Goal: Information Seeking & Learning: Learn about a topic

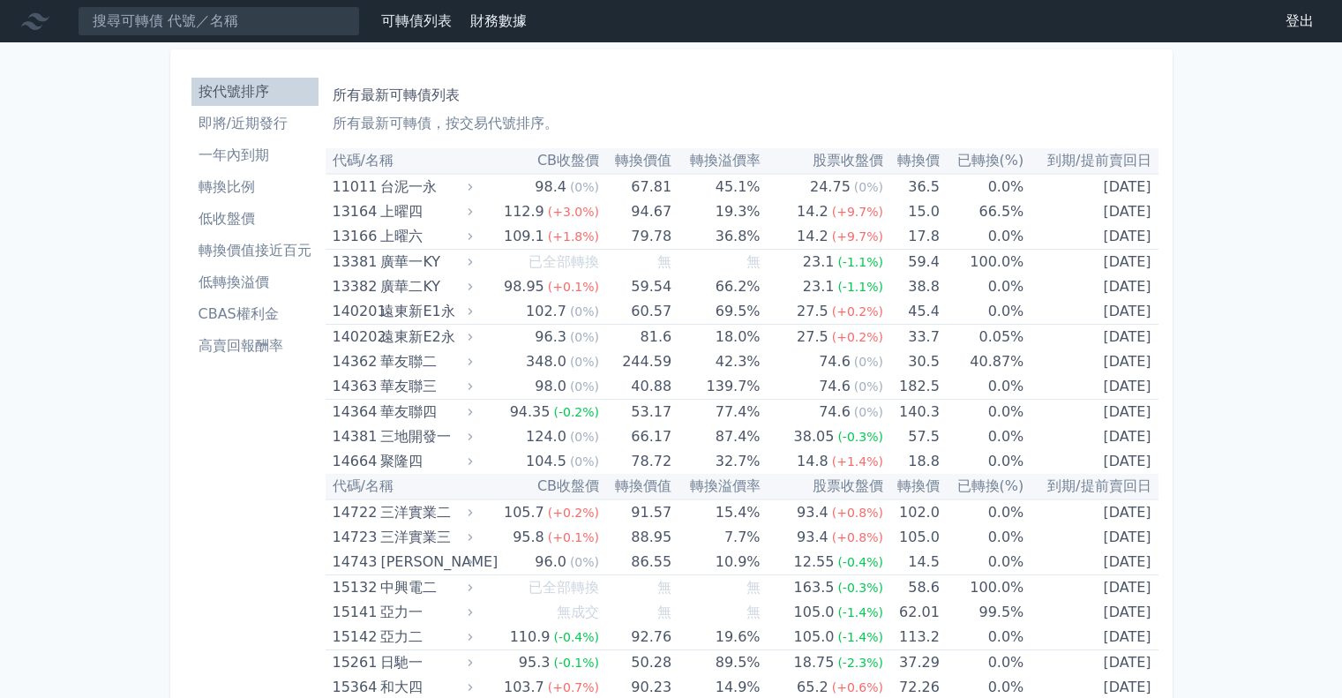
scroll to position [6882, 0]
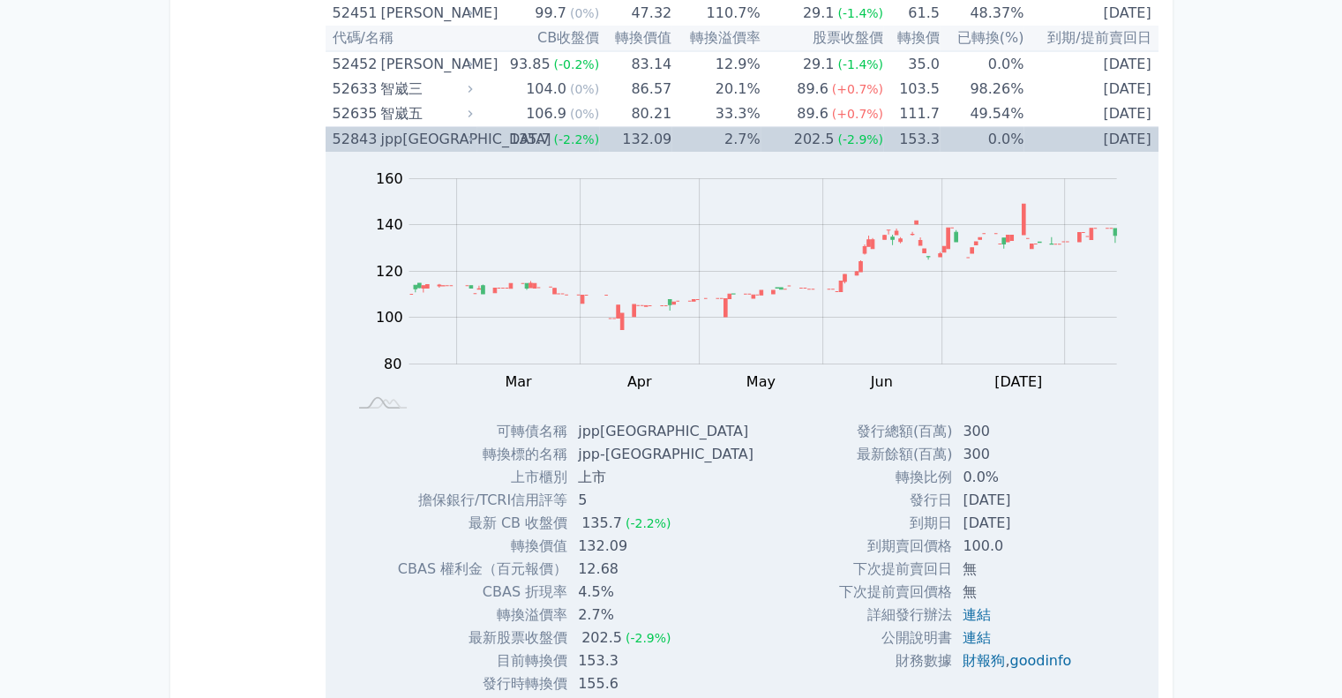
click at [544, 127] on div "135.7" at bounding box center [530, 139] width 48 height 25
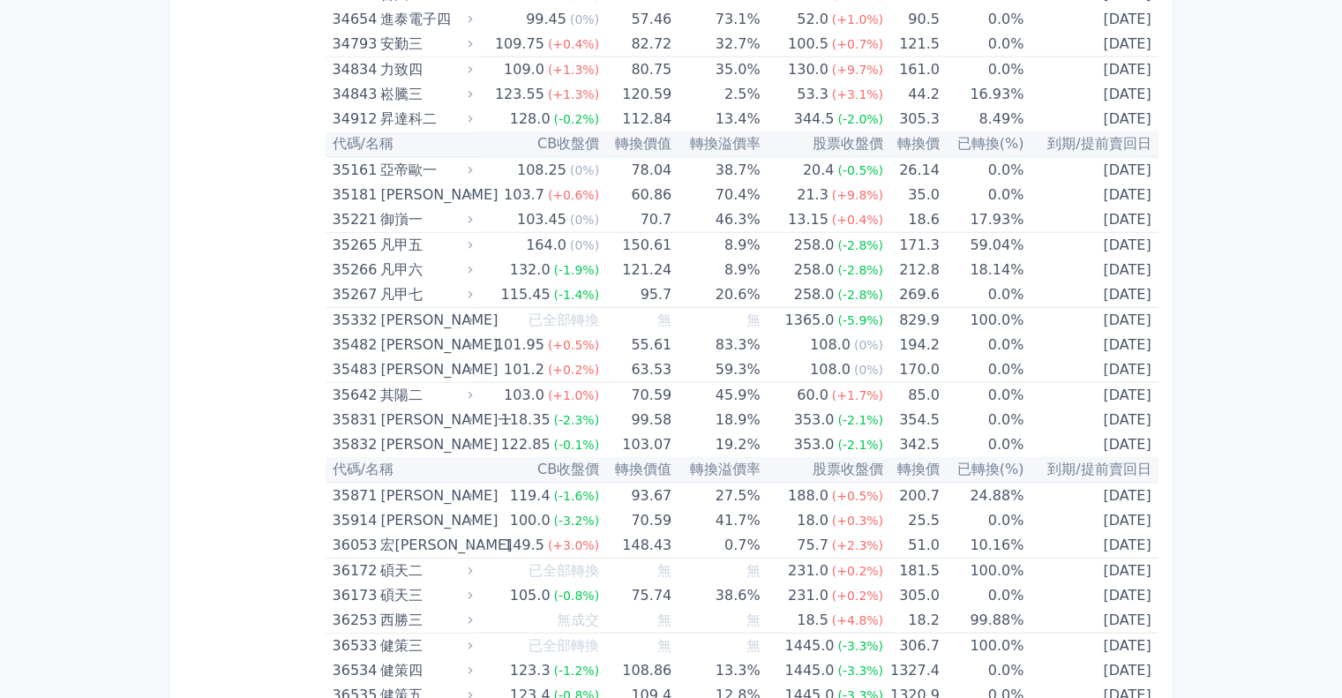
scroll to position [0, 0]
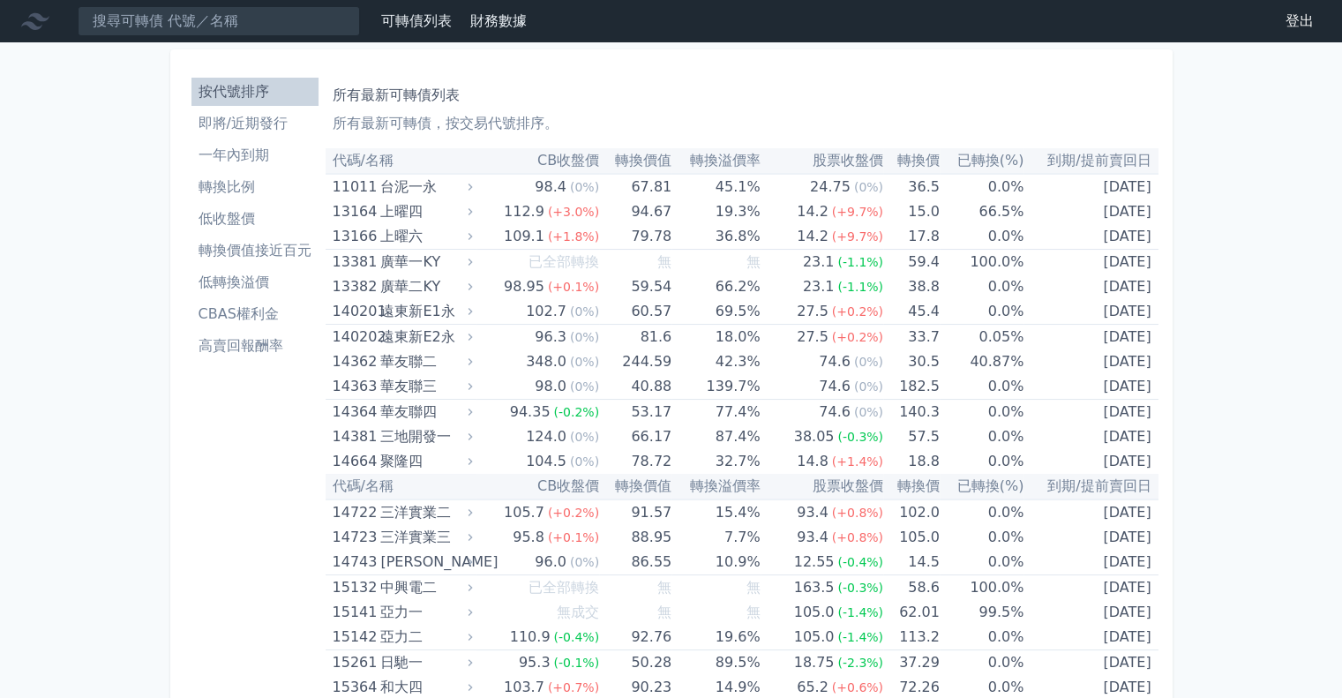
click at [250, 148] on li "一年內到期" at bounding box center [254, 155] width 127 height 21
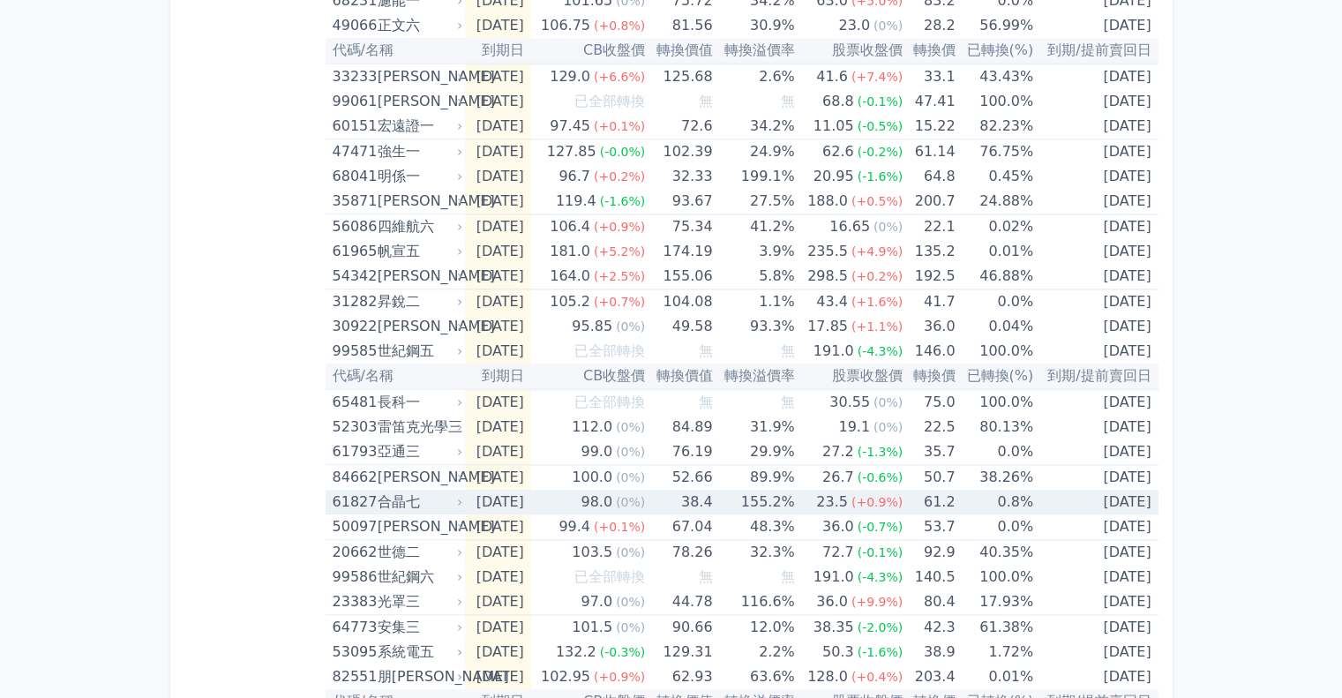
scroll to position [2451, 0]
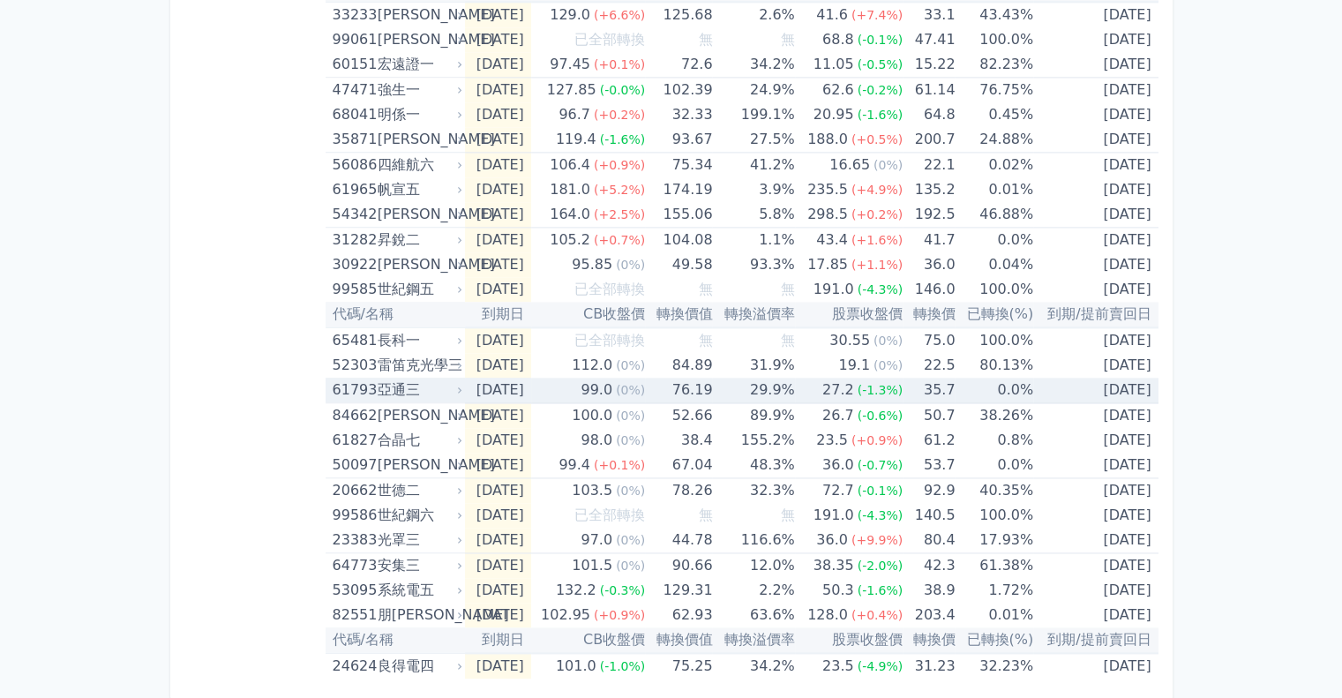
click at [459, 386] on icon at bounding box center [460, 389] width 4 height 6
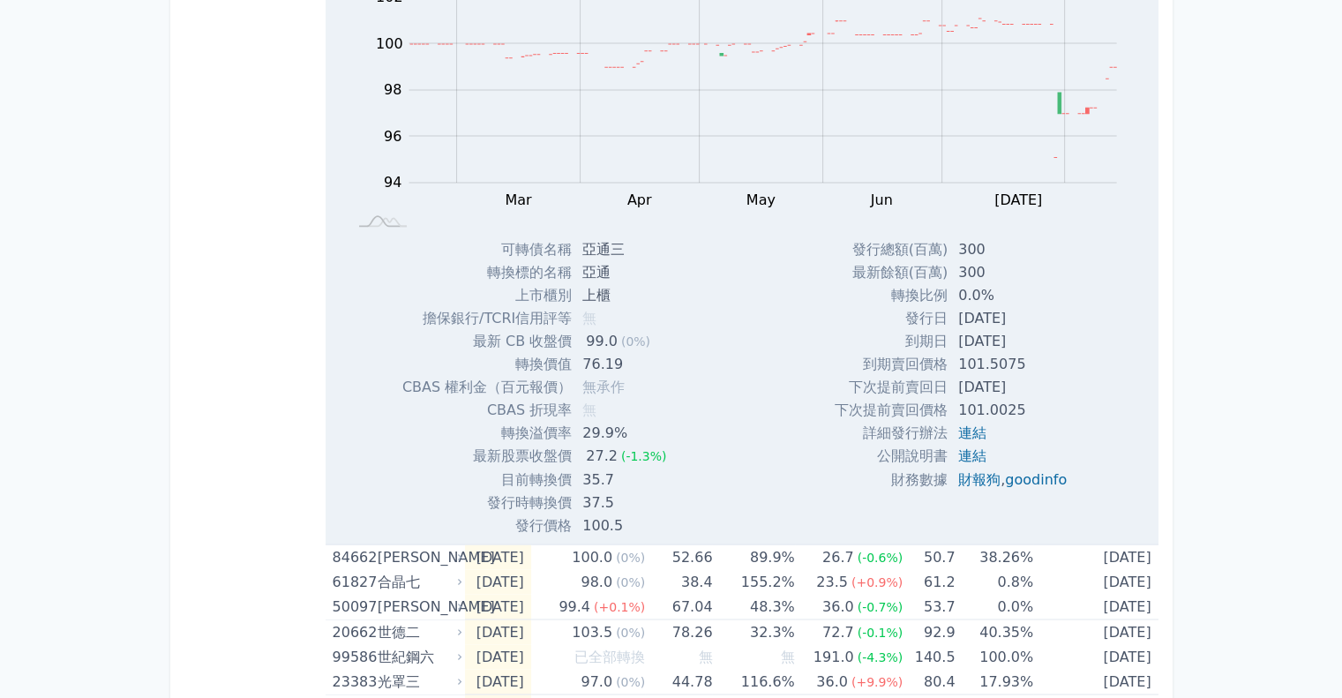
scroll to position [2892, 0]
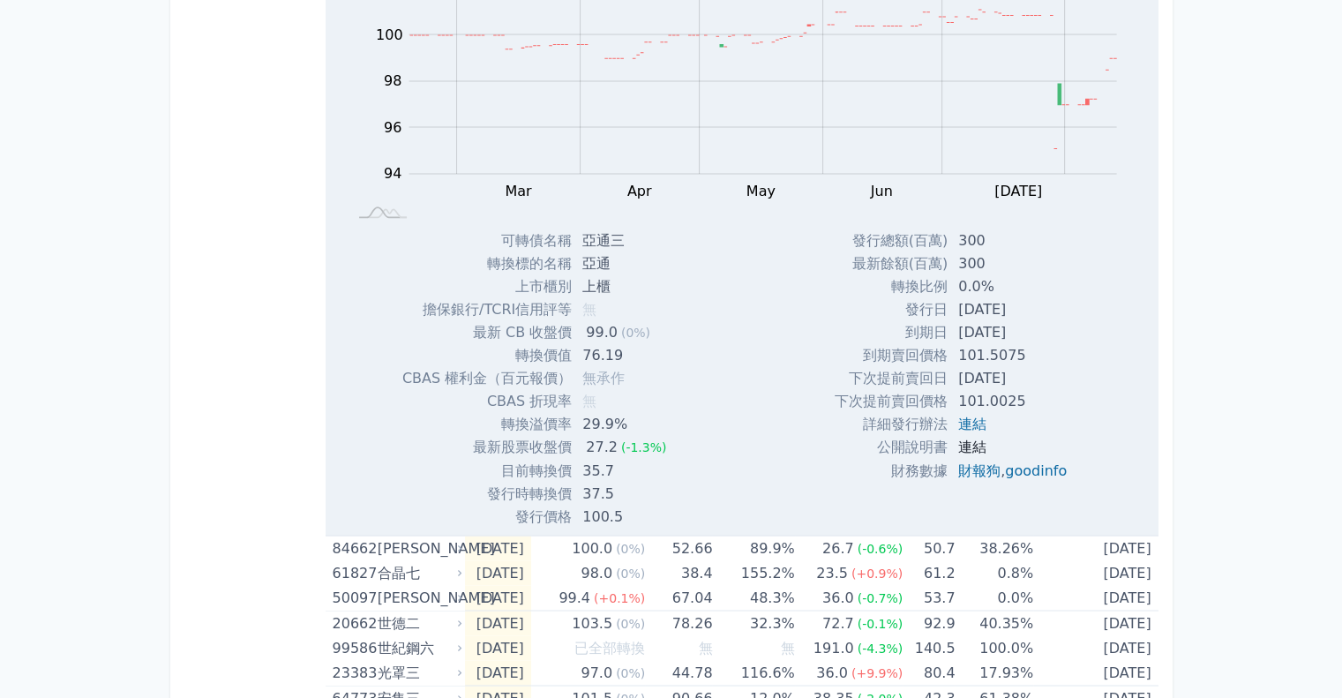
click at [966, 440] on link "連結" at bounding box center [972, 447] width 28 height 17
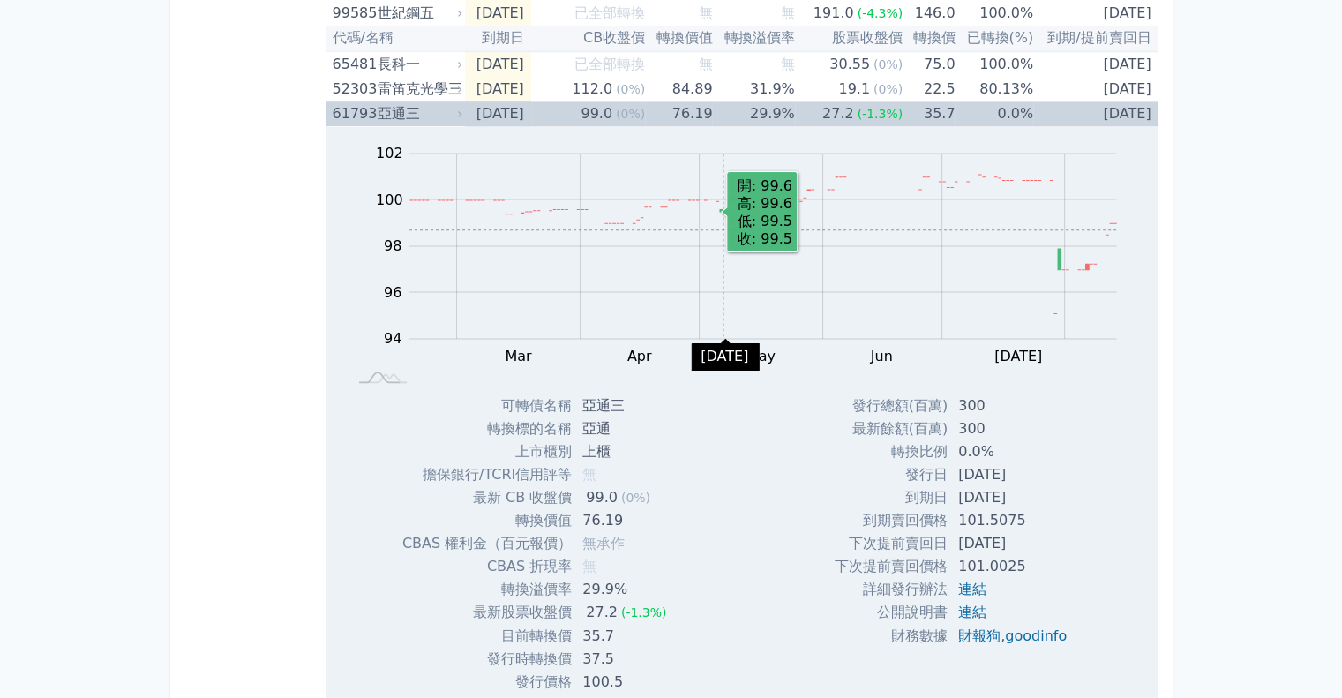
scroll to position [2716, 0]
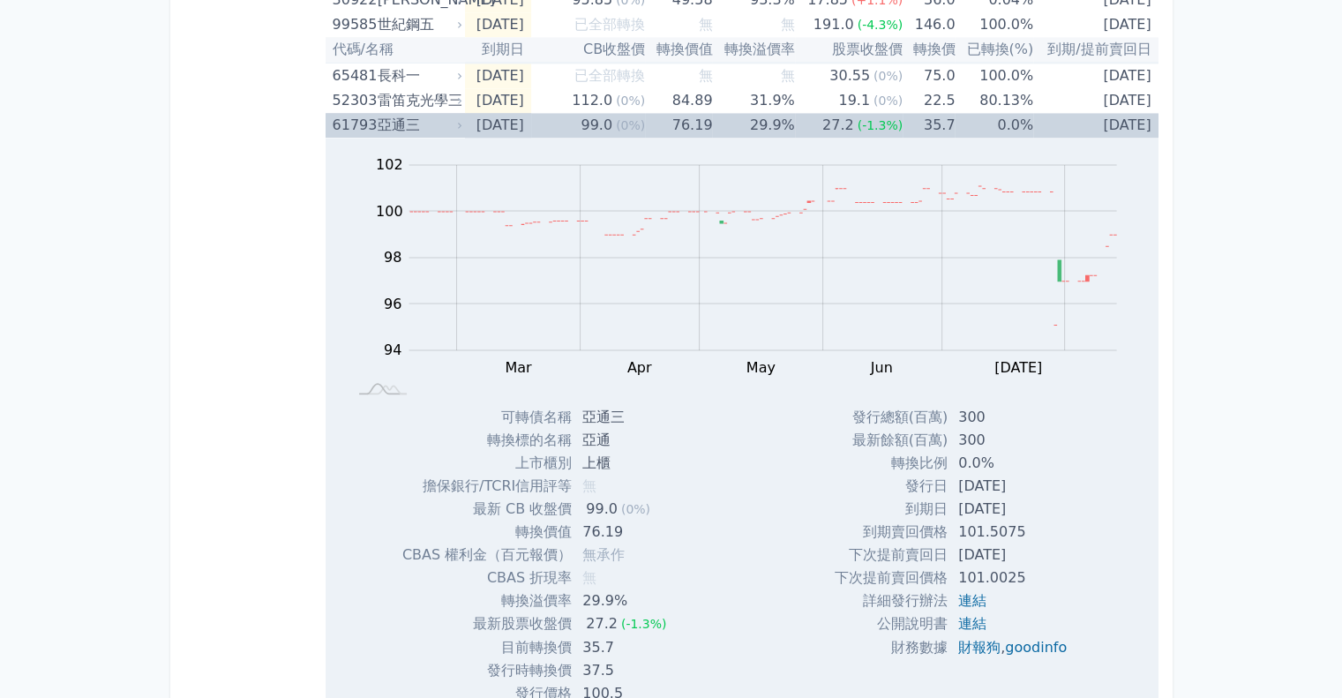
click at [386, 114] on div "亞通三" at bounding box center [418, 125] width 81 height 25
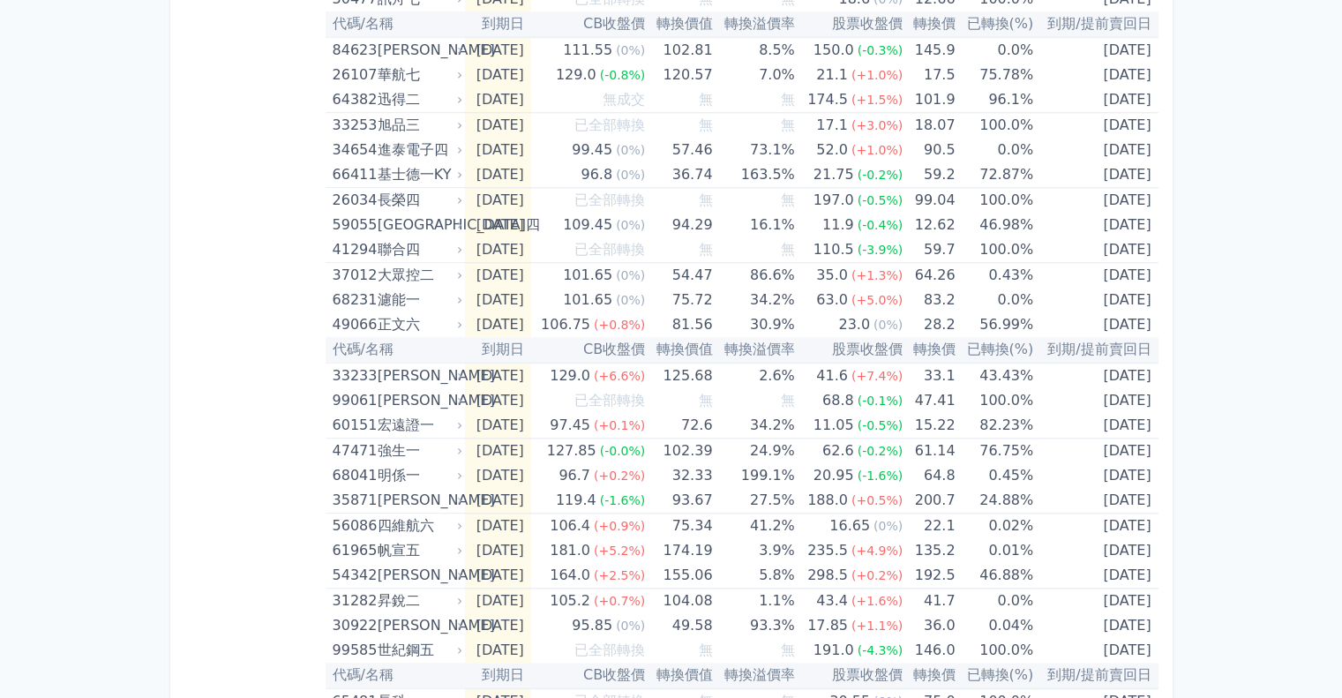
scroll to position [2098, 0]
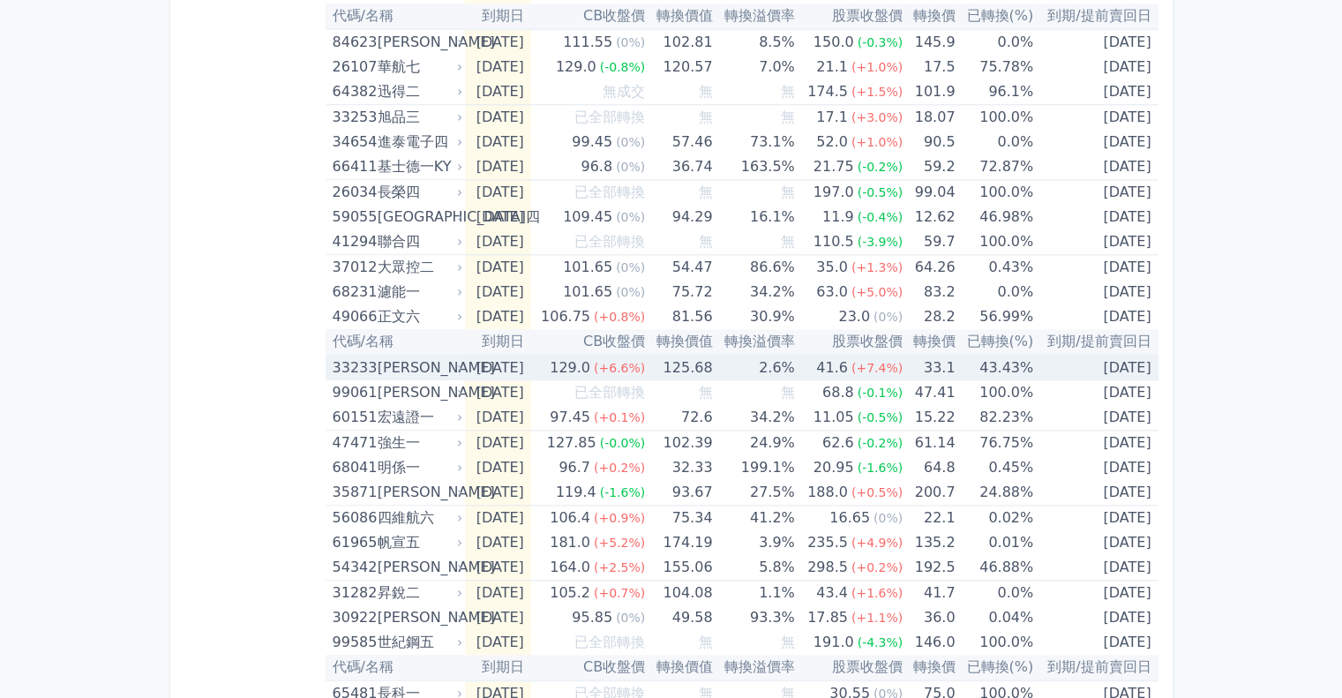
click at [594, 363] on div "129.0" at bounding box center [570, 368] width 48 height 25
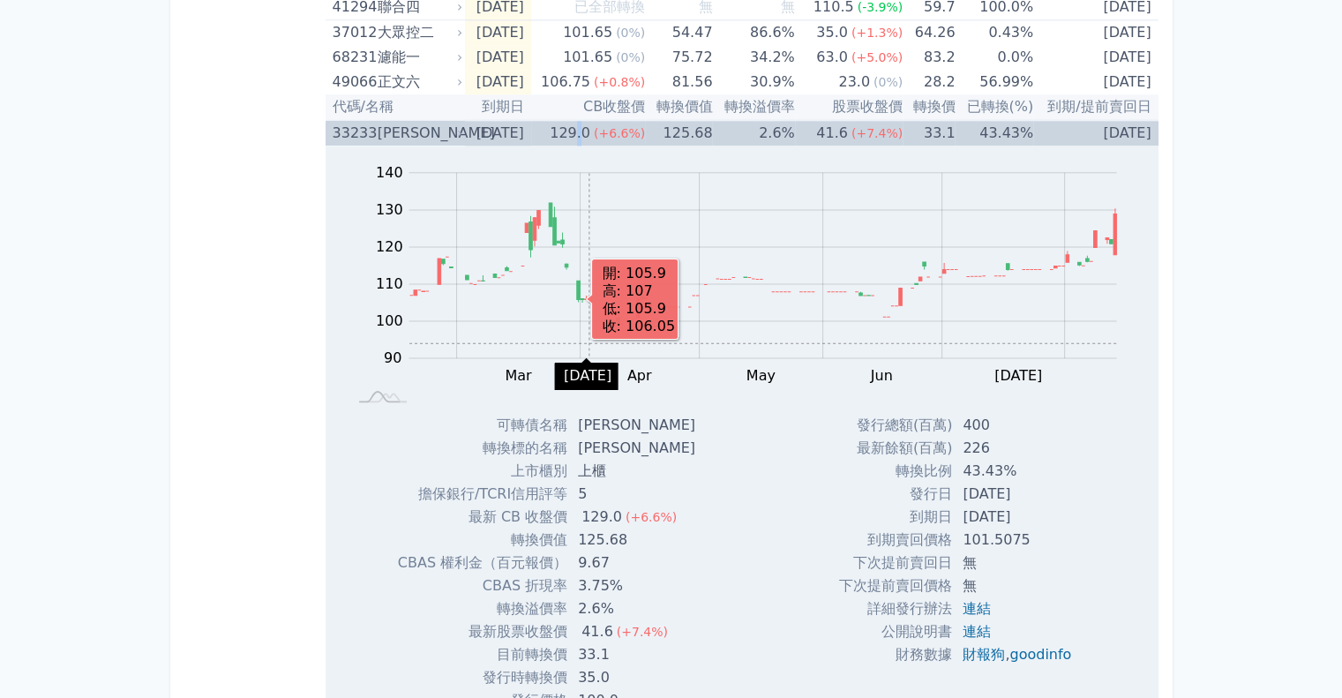
scroll to position [2363, 0]
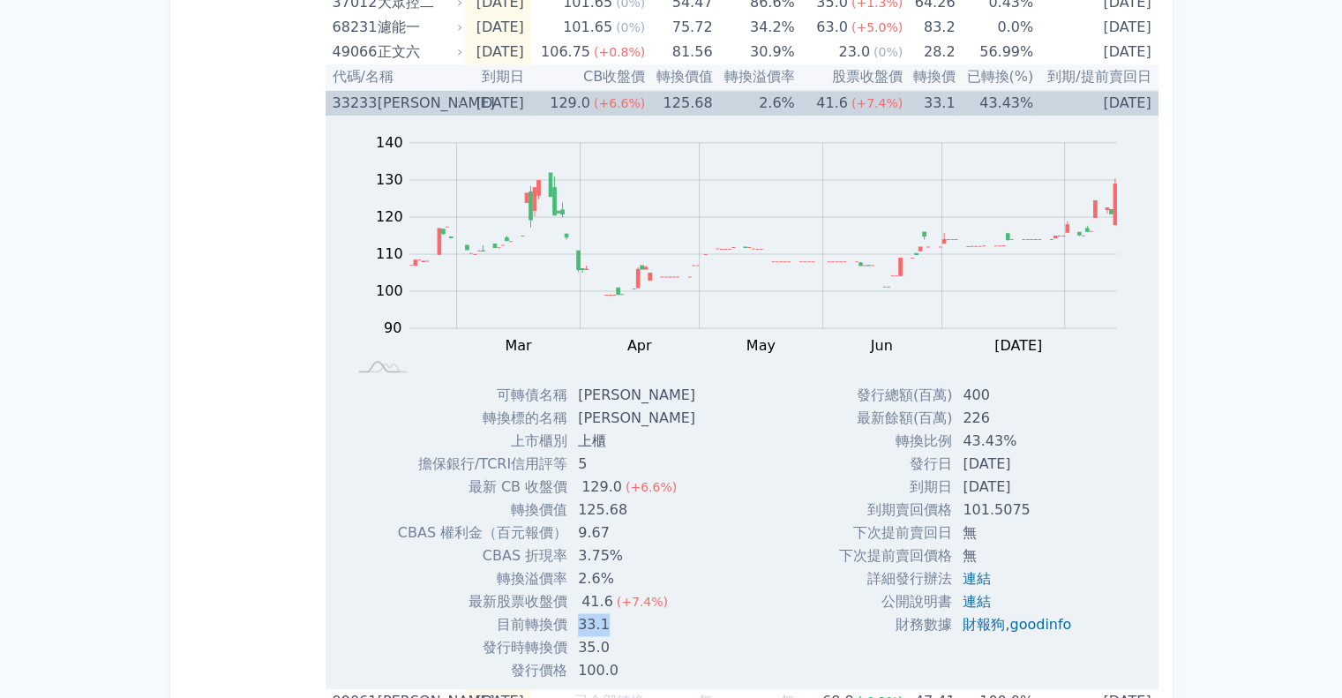
drag, startPoint x: 582, startPoint y: 614, endPoint x: 610, endPoint y: 616, distance: 27.4
click at [610, 616] on td "33.1" at bounding box center [638, 624] width 142 height 23
click at [644, 96] on span "(+6.6%)" at bounding box center [619, 103] width 51 height 14
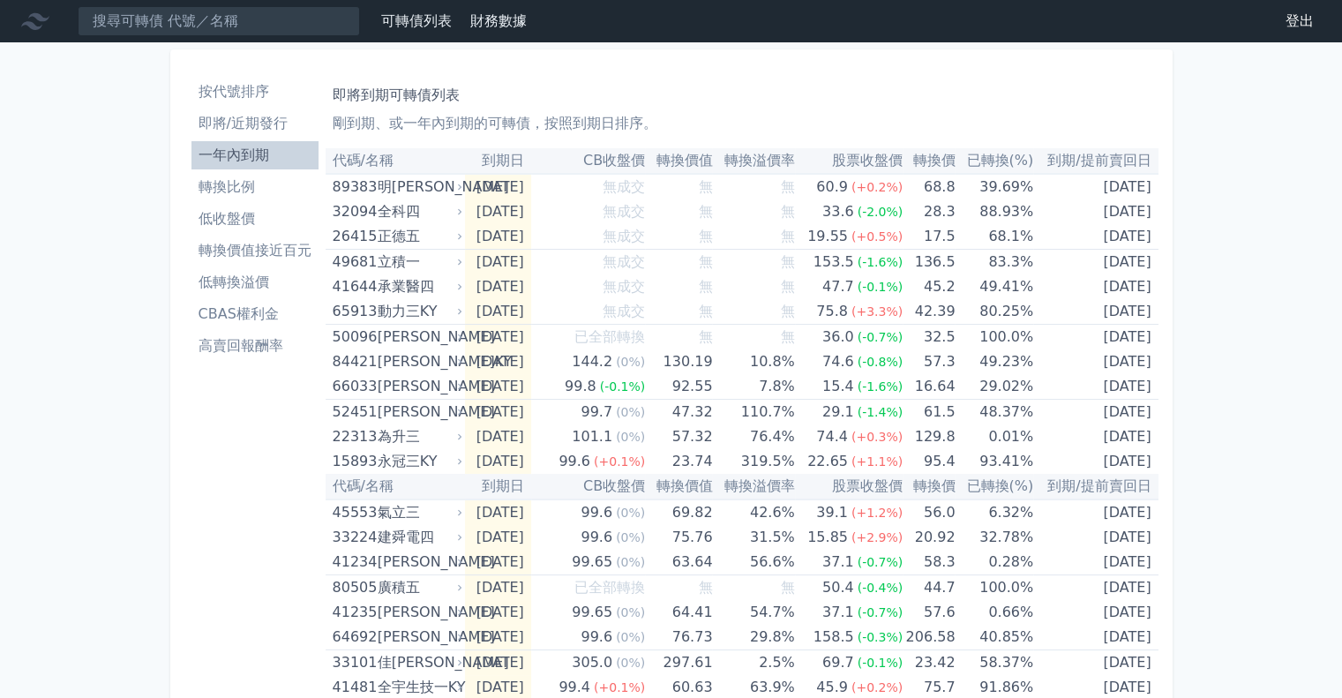
scroll to position [0, 0]
drag, startPoint x: 279, startPoint y: 20, endPoint x: 253, endPoint y: 26, distance: 26.3
click at [257, 26] on input at bounding box center [219, 21] width 282 height 30
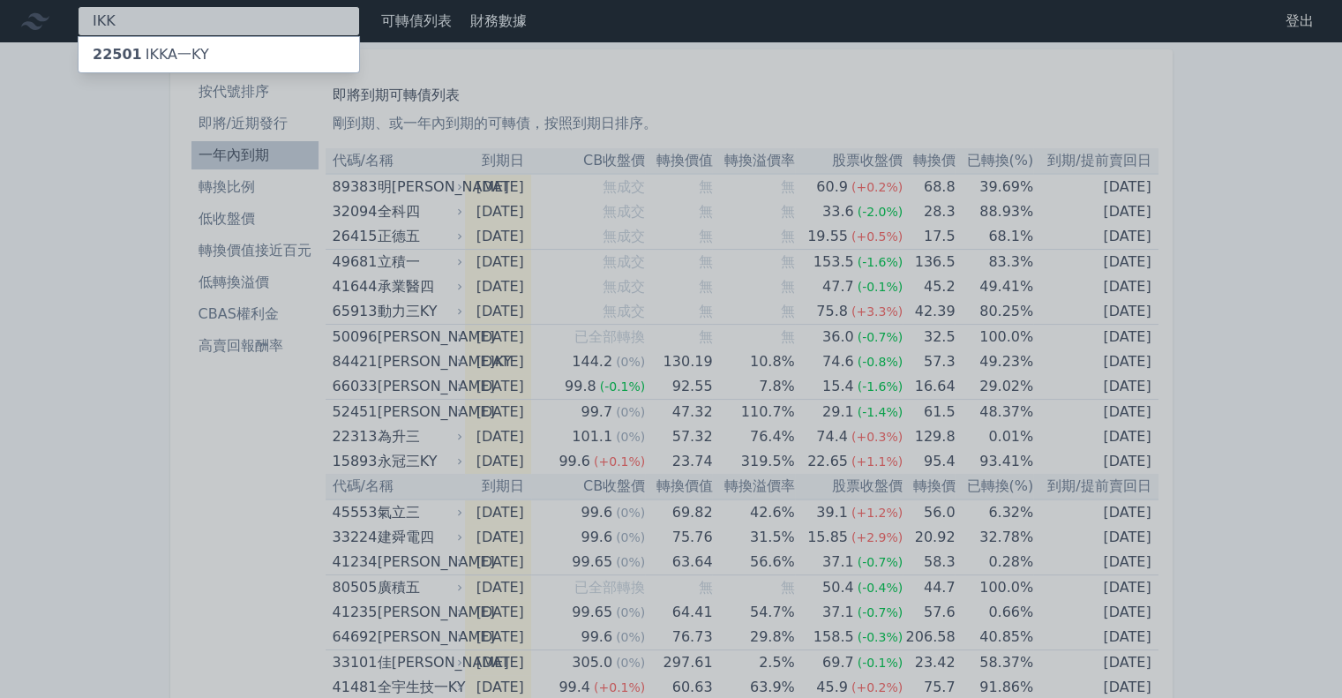
type input "IKK"
click at [228, 58] on div "22501 IKKA一KY" at bounding box center [219, 54] width 281 height 35
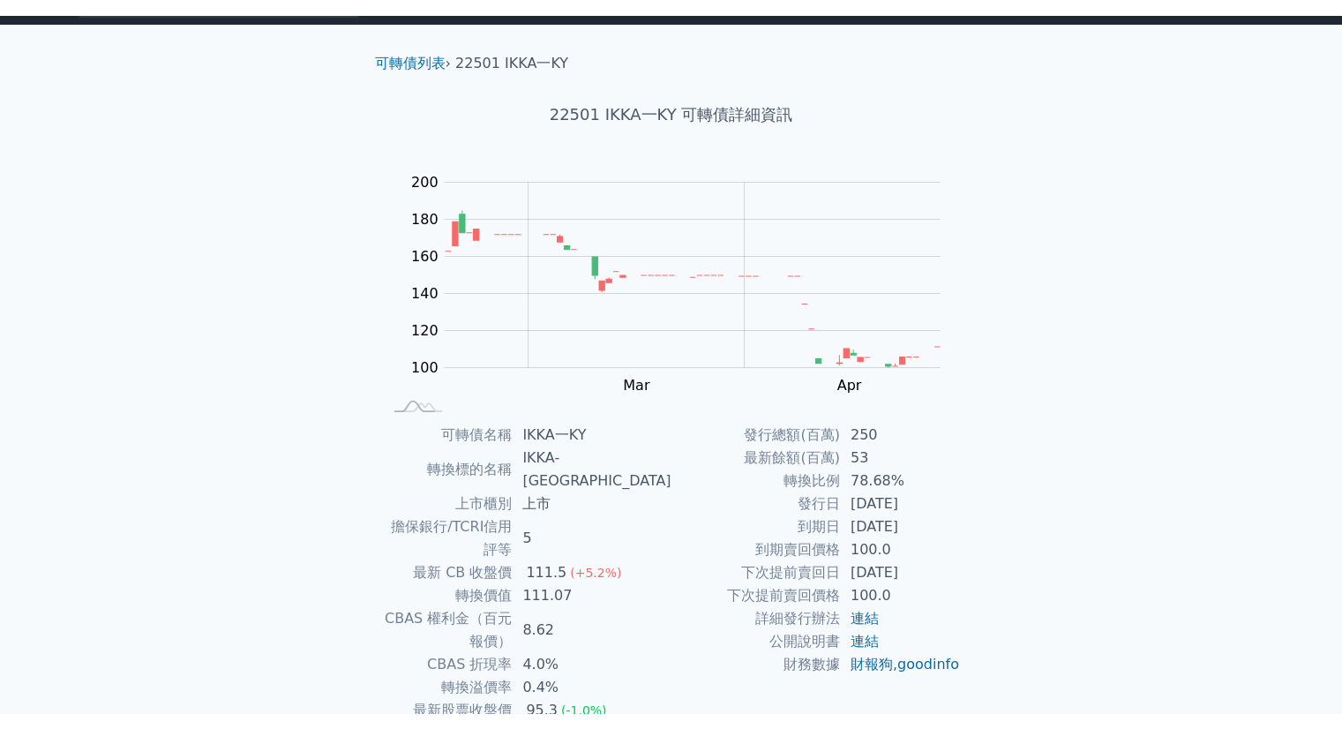
scroll to position [88, 0]
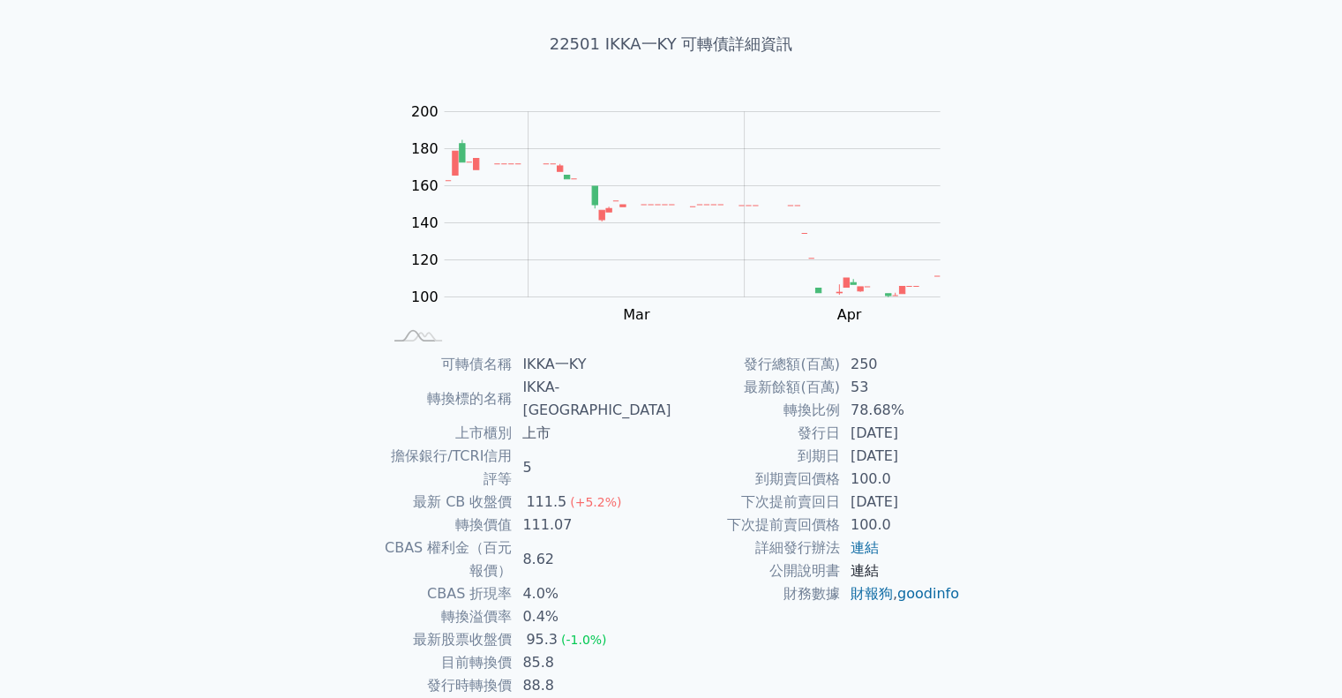
click at [859, 565] on link "連結" at bounding box center [865, 570] width 28 height 17
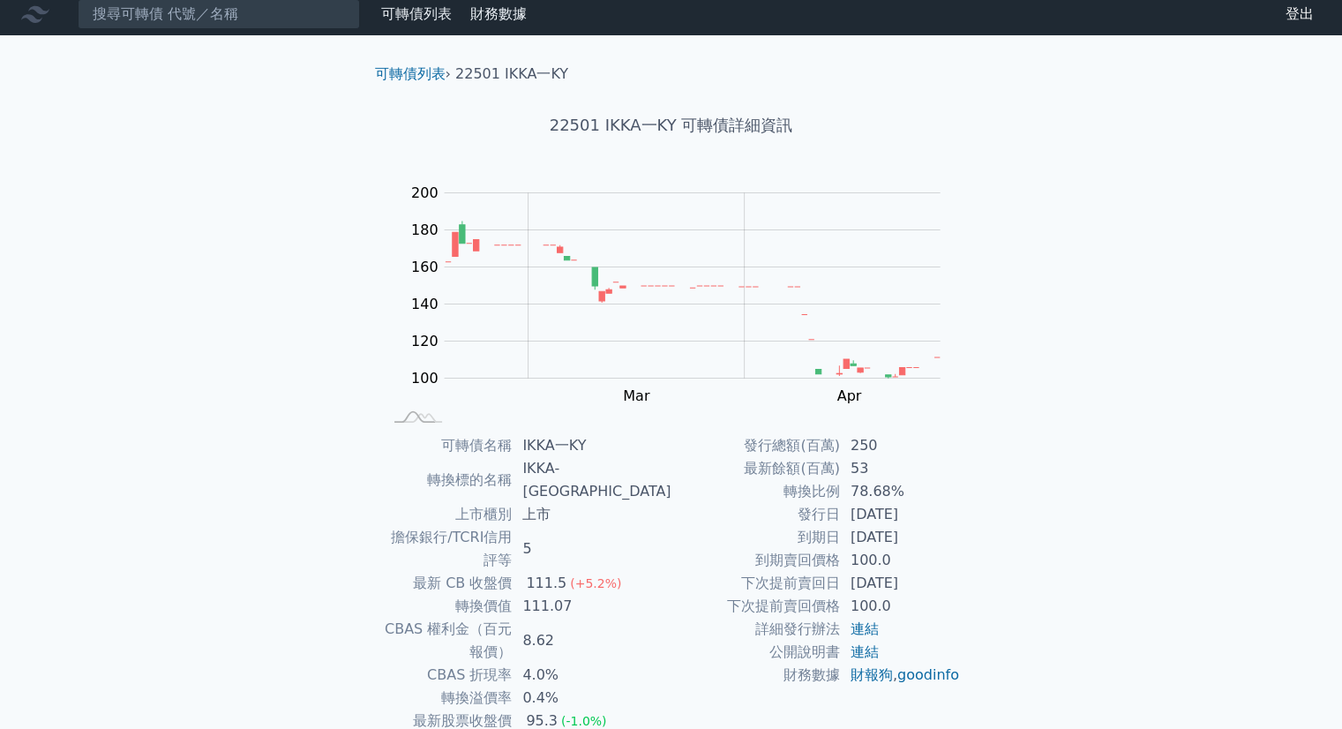
scroll to position [0, 0]
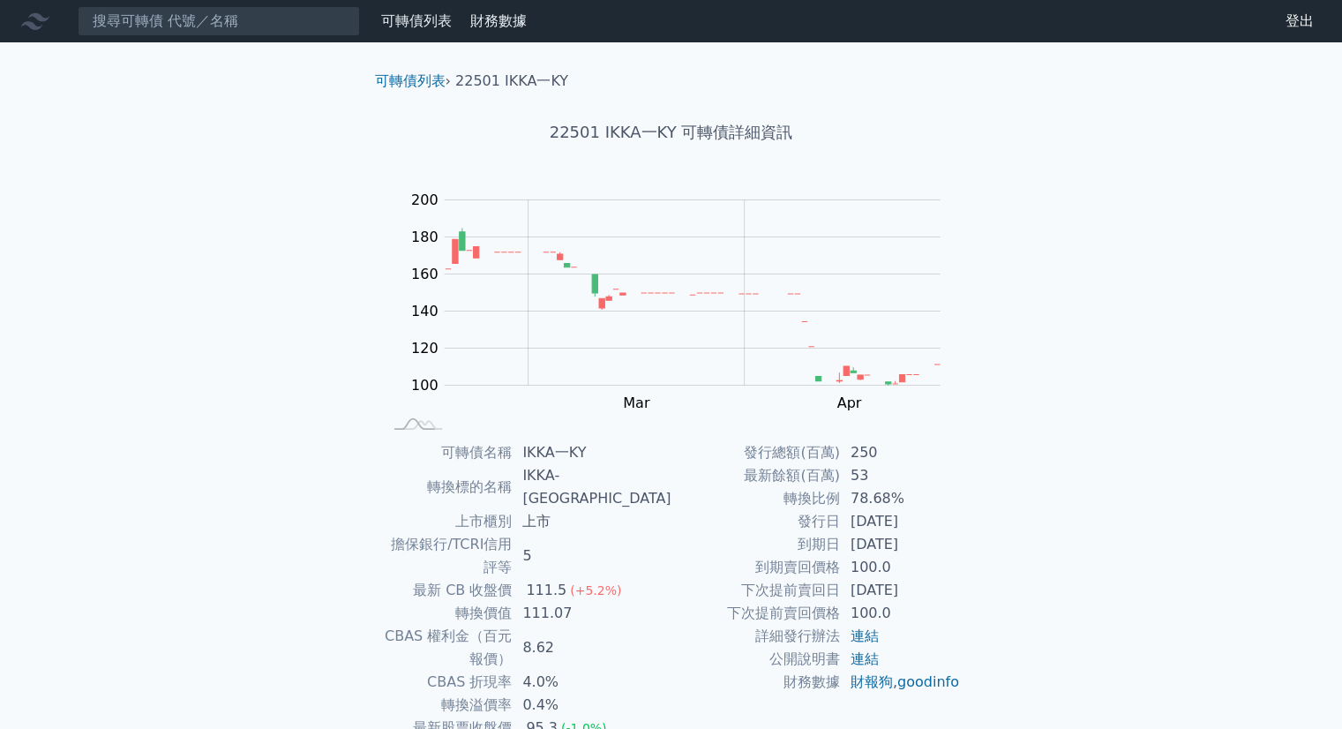
drag, startPoint x: 37, startPoint y: 19, endPoint x: 28, endPoint y: 26, distance: 11.3
click at [31, 22] on icon at bounding box center [35, 21] width 28 height 17
click at [427, 19] on link "可轉債列表" at bounding box center [416, 20] width 71 height 17
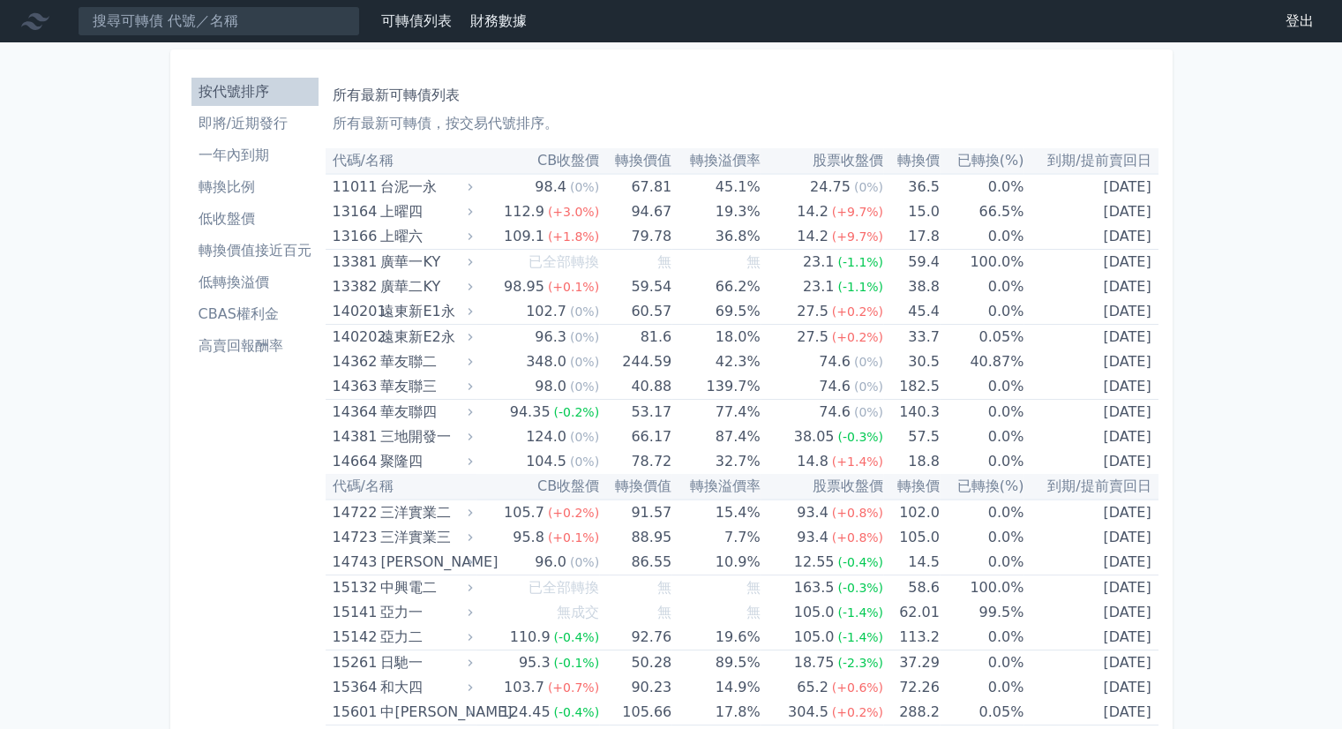
click at [513, 26] on link "財務數據" at bounding box center [498, 20] width 56 height 17
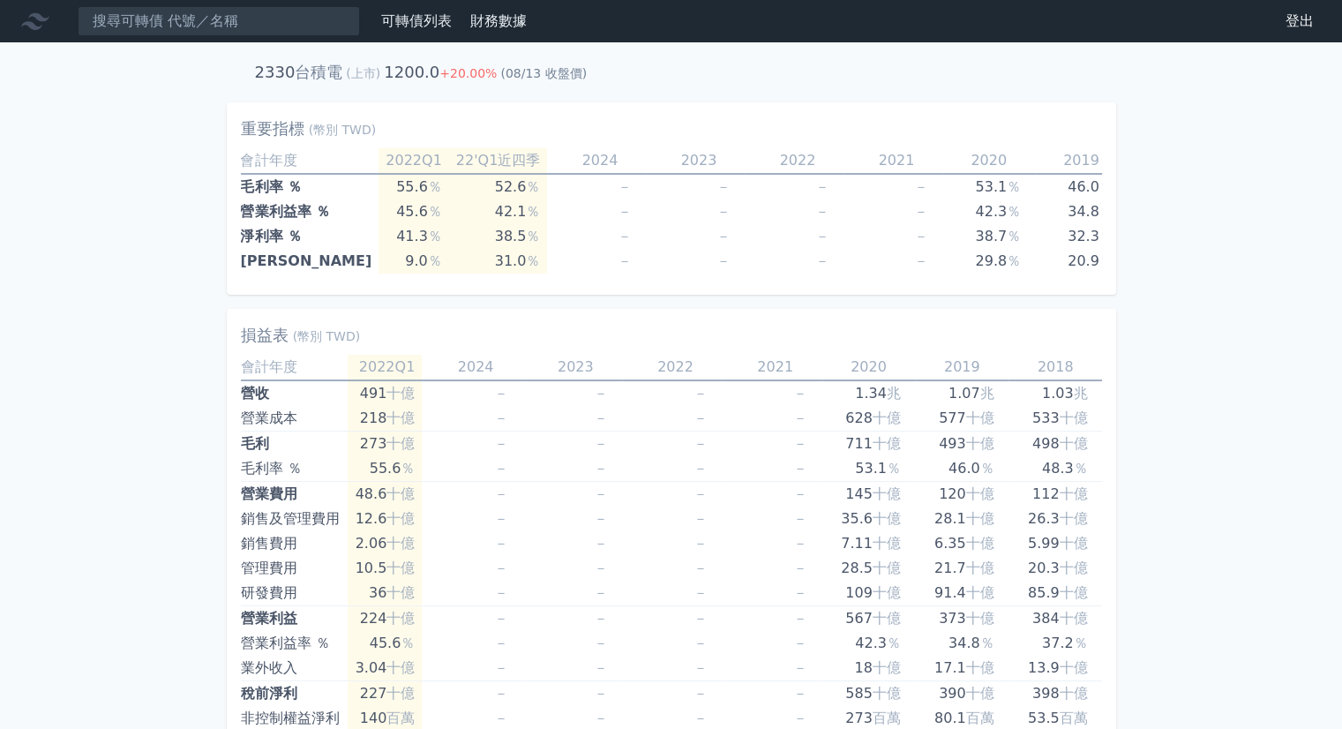
click at [409, 14] on link "可轉債列表" at bounding box center [416, 20] width 71 height 17
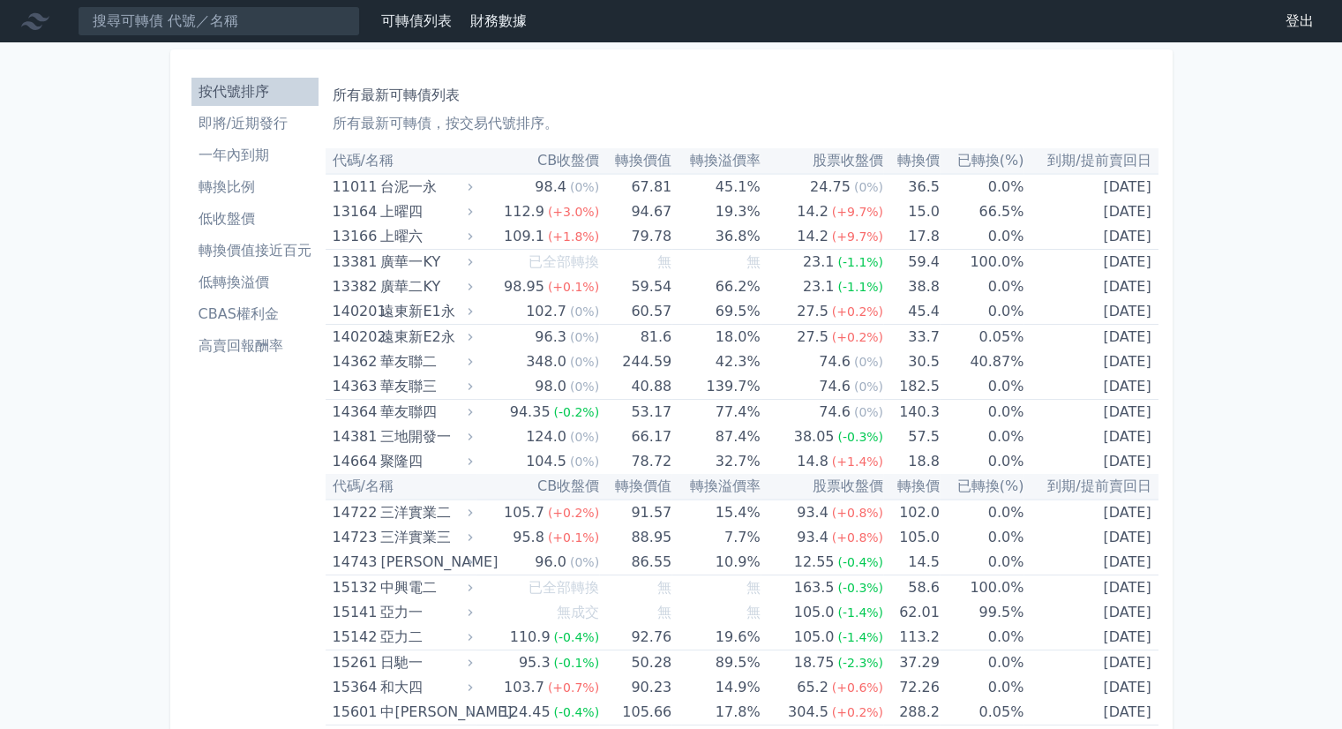
click at [230, 340] on li "高賣回報酬率" at bounding box center [254, 345] width 127 height 21
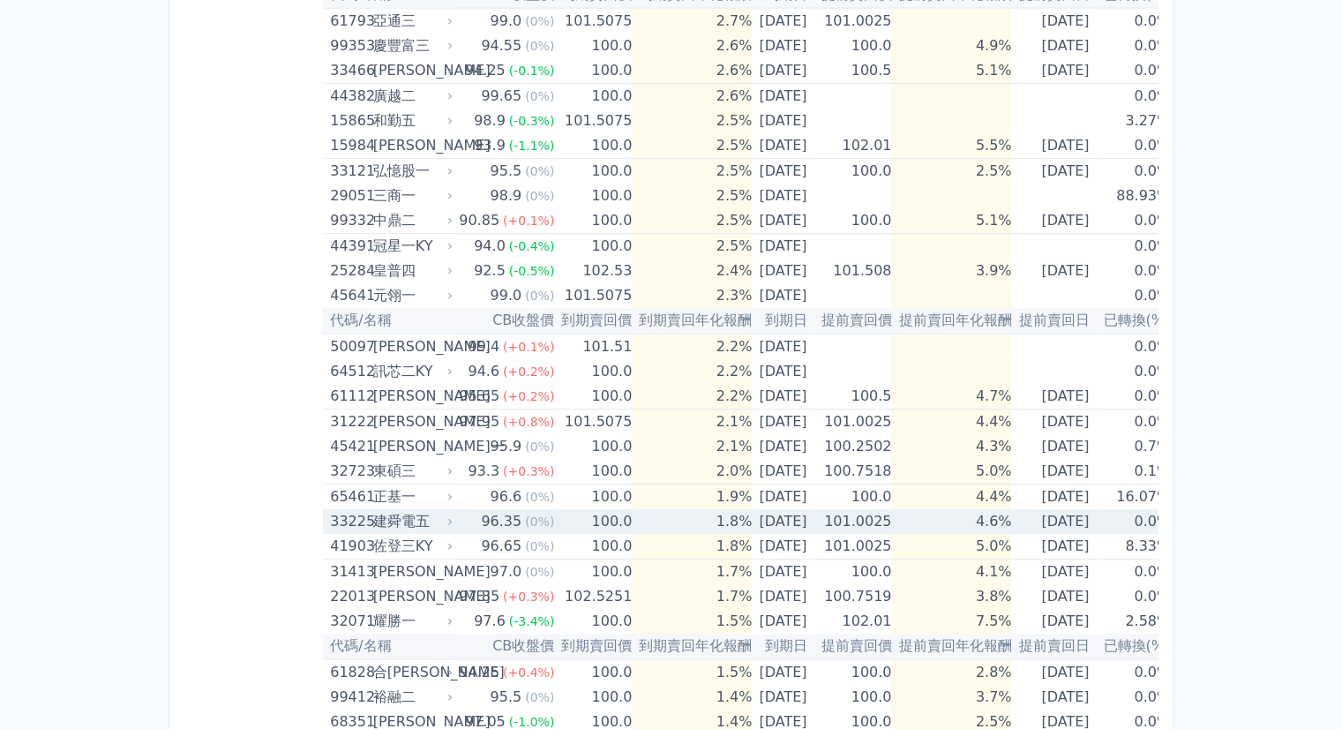
scroll to position [1147, 0]
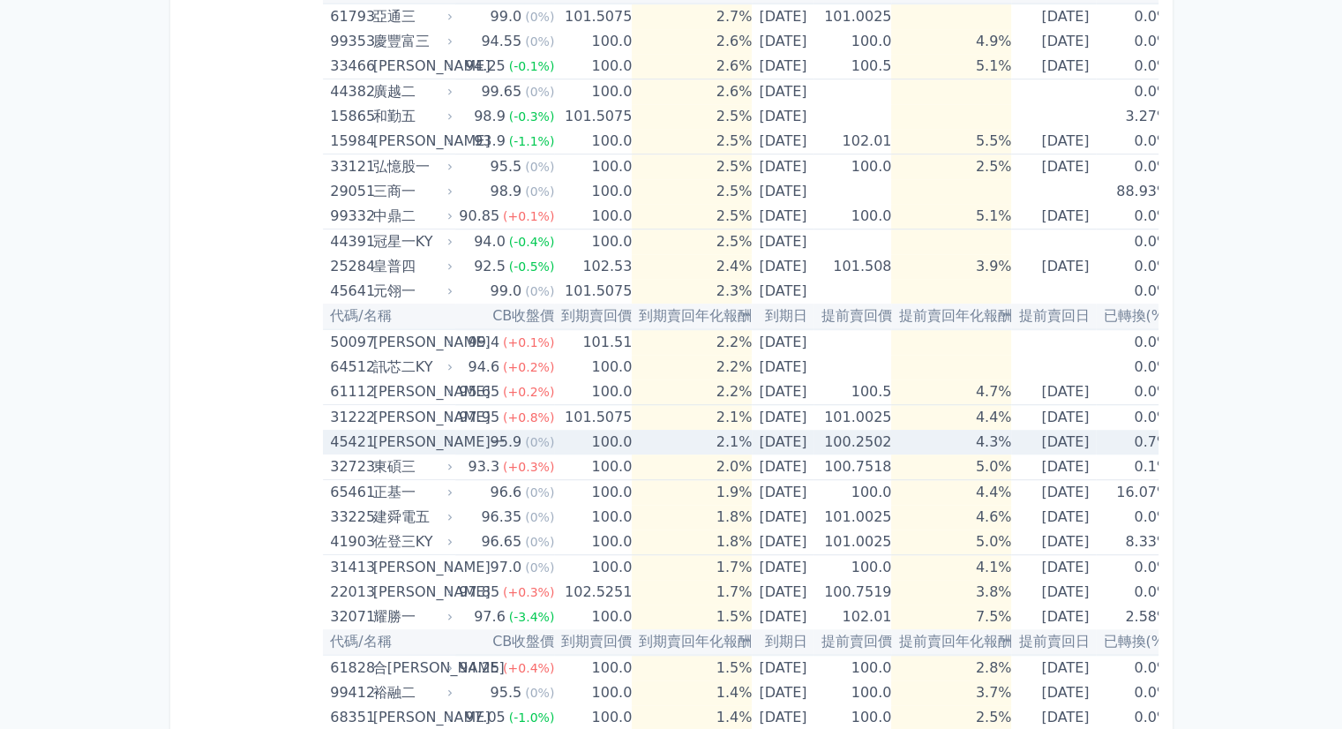
click at [458, 442] on td "95.9 (0%)" at bounding box center [504, 442] width 99 height 25
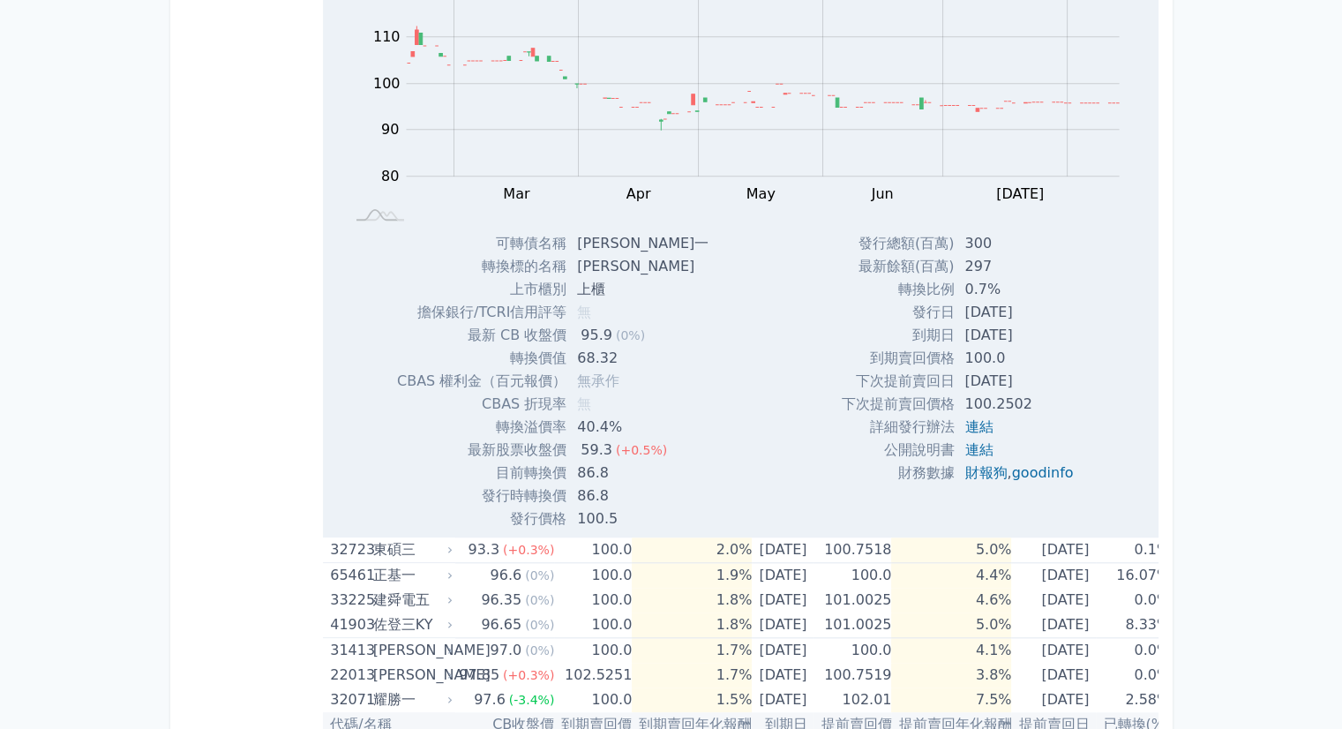
scroll to position [1765, 0]
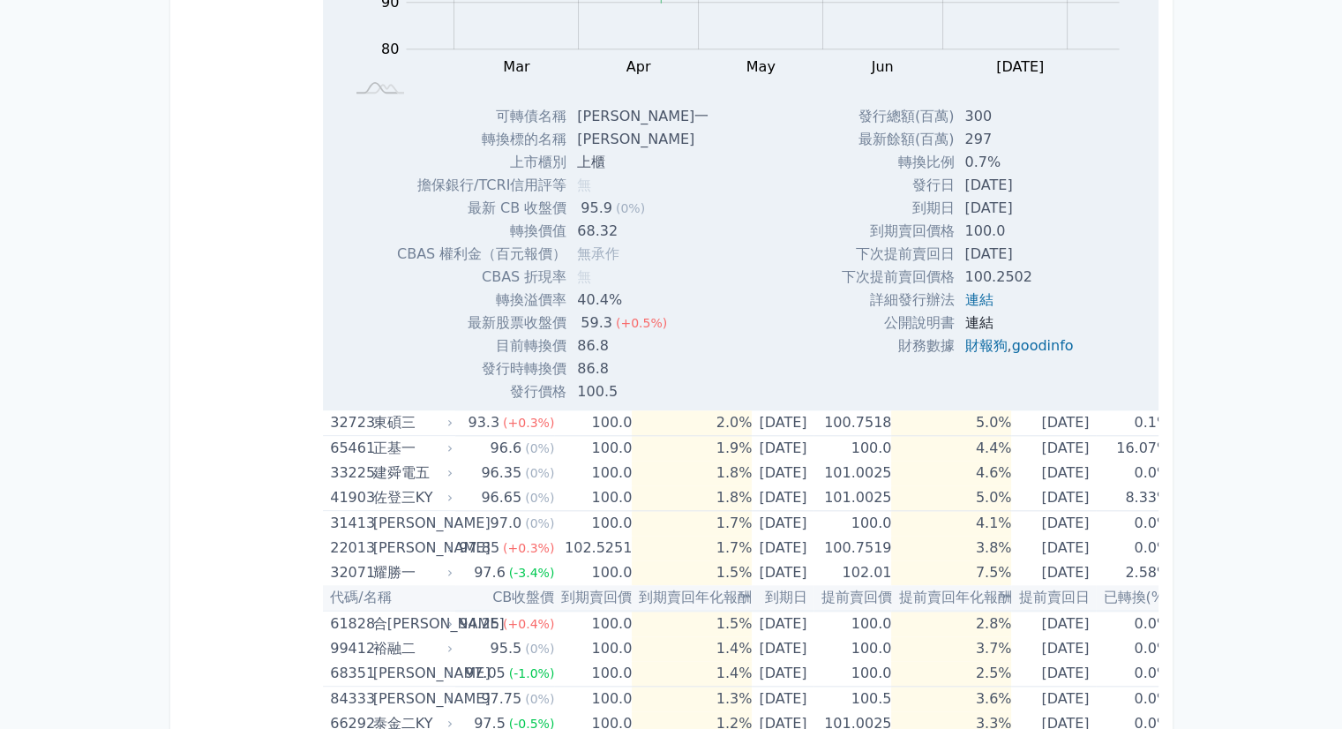
click at [971, 322] on link "連結" at bounding box center [978, 322] width 28 height 17
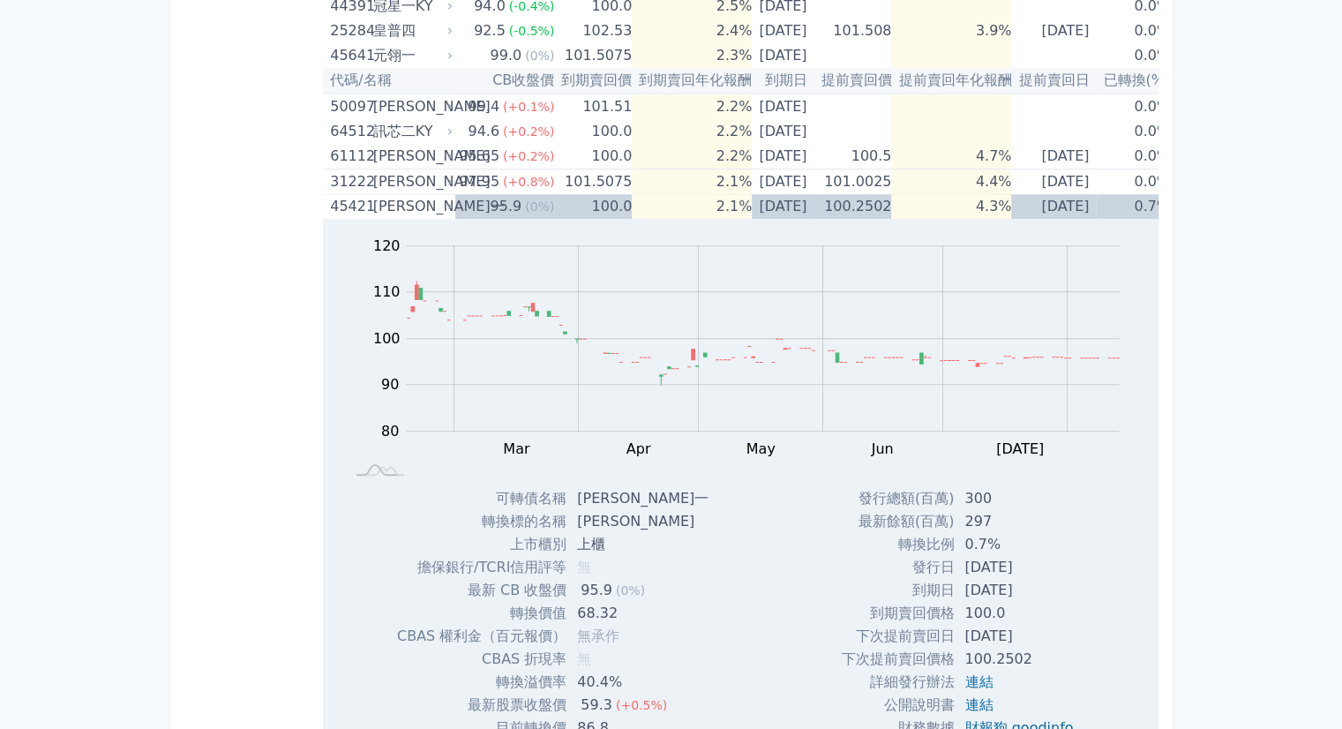
scroll to position [1235, 0]
